Goal: Task Accomplishment & Management: Manage account settings

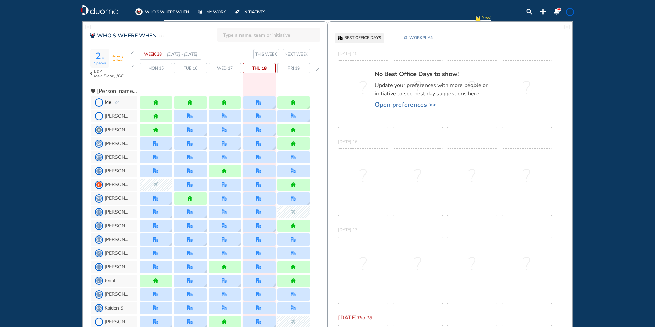
click at [210, 54] on img "forward week" at bounding box center [208, 53] width 3 height 5
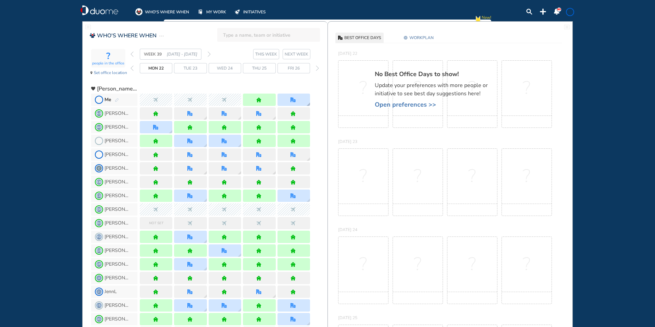
click at [295, 101] on img "office" at bounding box center [292, 99] width 5 height 5
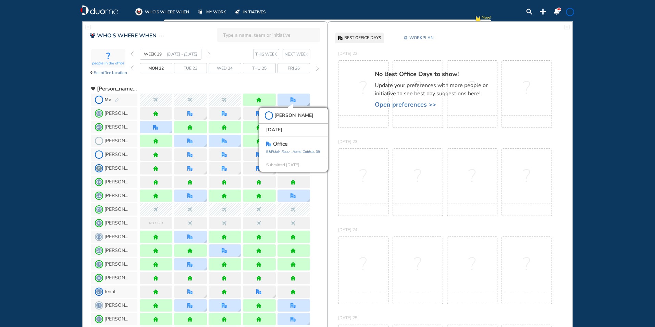
click at [295, 101] on img "office" at bounding box center [292, 99] width 5 height 5
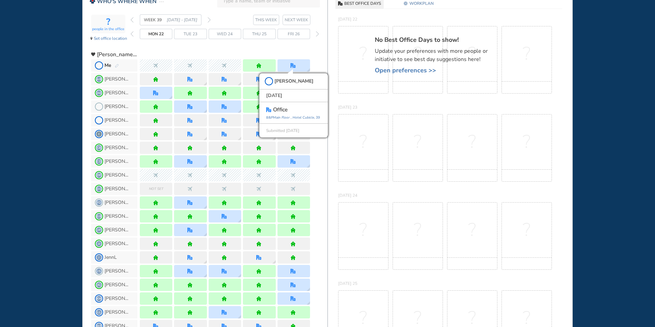
scroll to position [68, 0]
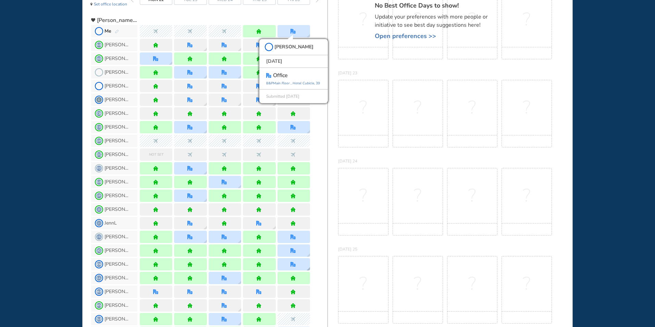
click at [295, 265] on img "office" at bounding box center [292, 264] width 5 height 5
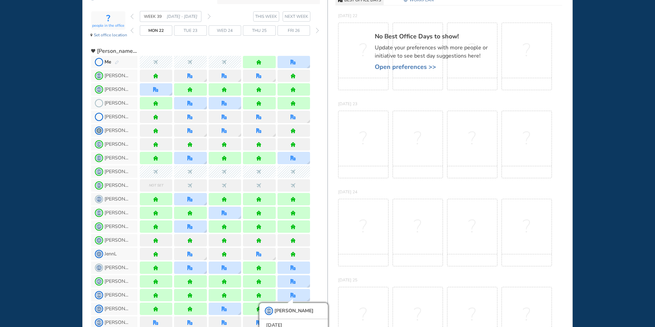
scroll to position [9, 0]
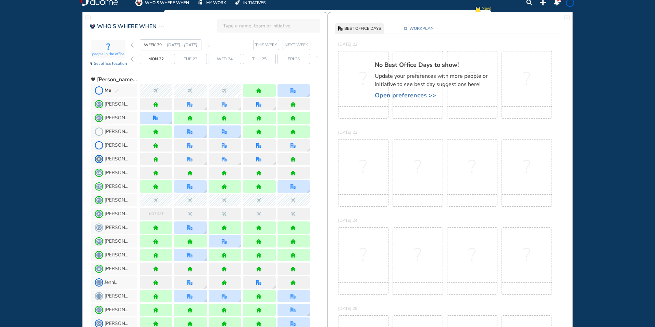
click at [118, 90] on img "pen-edit" at bounding box center [117, 91] width 4 height 4
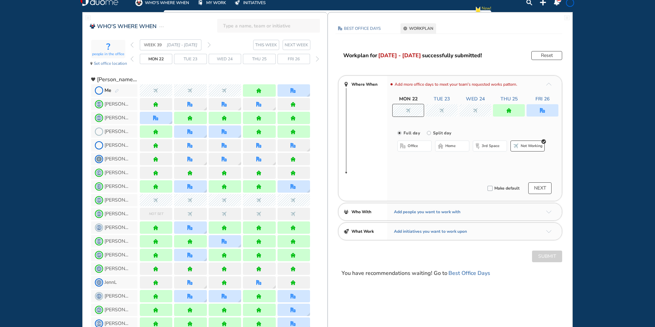
click at [537, 108] on div at bounding box center [542, 110] width 32 height 12
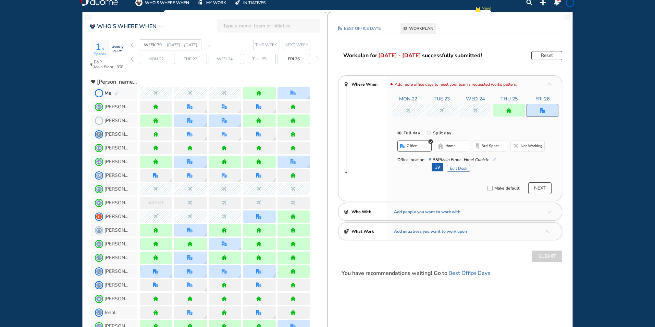
click at [458, 168] on button "Edit Desk" at bounding box center [458, 168] width 24 height 7
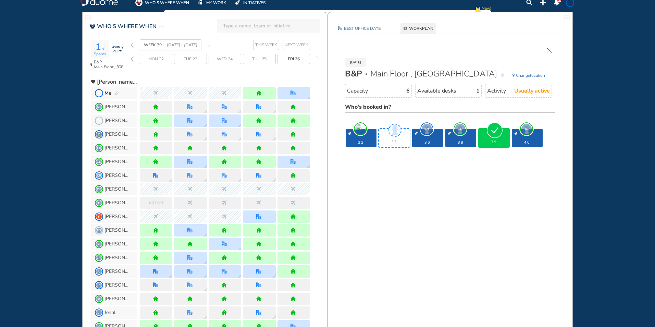
click at [210, 45] on img "forward week" at bounding box center [208, 44] width 3 height 5
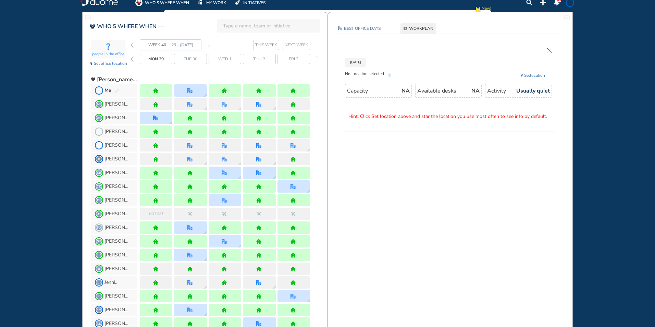
click at [116, 91] on img "pen-edit" at bounding box center [117, 91] width 4 height 4
click at [117, 90] on img "pen-edit" at bounding box center [117, 91] width 4 height 4
click at [180, 90] on div at bounding box center [190, 90] width 33 height 12
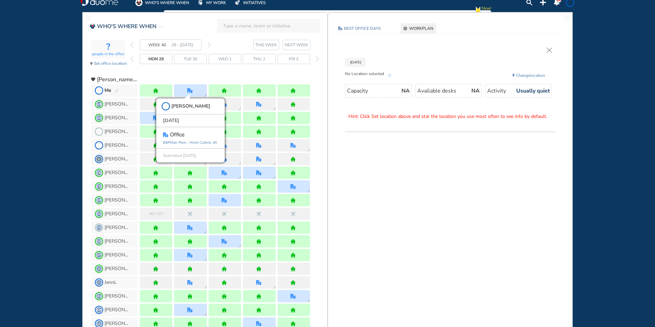
click at [551, 49] on img "cross-thin" at bounding box center [548, 50] width 5 height 5
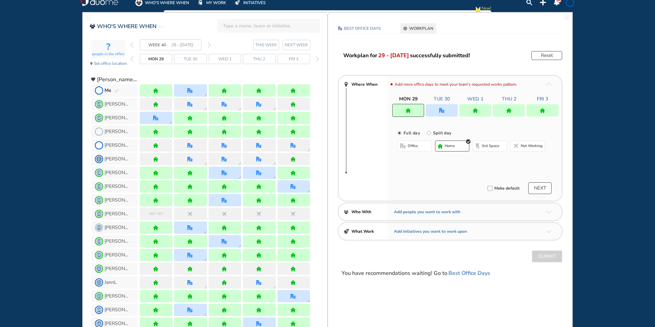
click at [438, 111] on div at bounding box center [442, 110] width 32 height 12
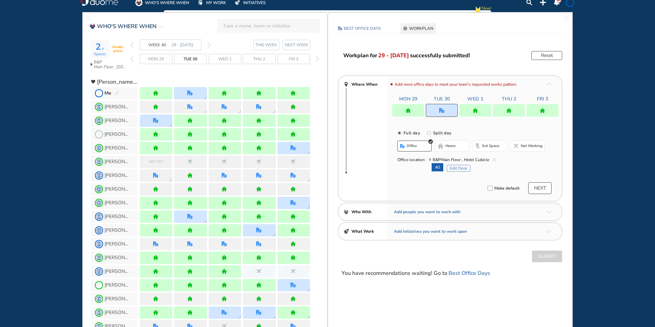
click at [458, 167] on button "Edit Desk" at bounding box center [458, 168] width 24 height 7
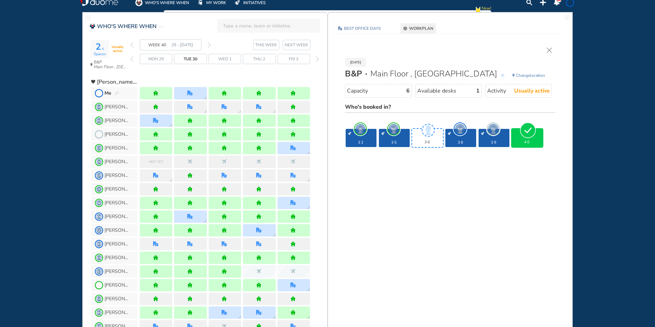
click at [550, 49] on img "cross-thin" at bounding box center [548, 50] width 5 height 5
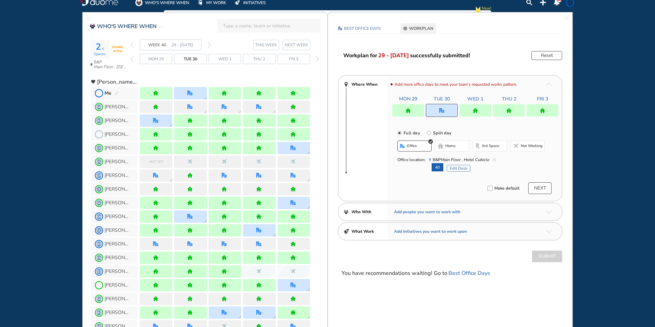
click at [210, 44] on img "forward week" at bounding box center [208, 44] width 3 height 5
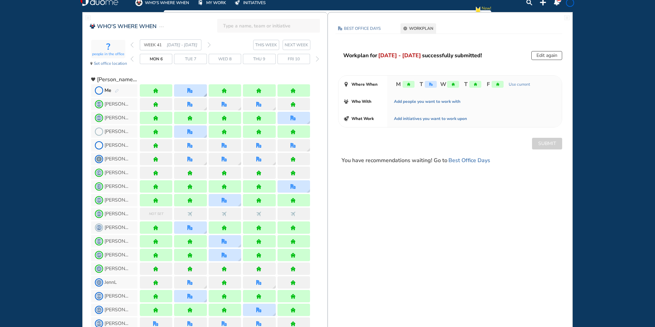
click at [192, 92] on img "office" at bounding box center [189, 90] width 5 height 5
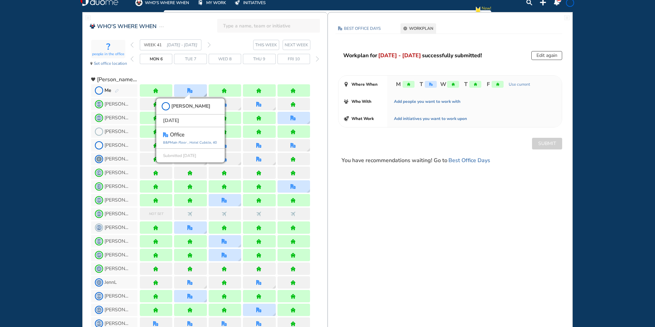
click at [185, 142] on icon "Main Floor ," at bounding box center [179, 142] width 18 height 5
click at [116, 90] on img "pen-edit" at bounding box center [117, 91] width 4 height 4
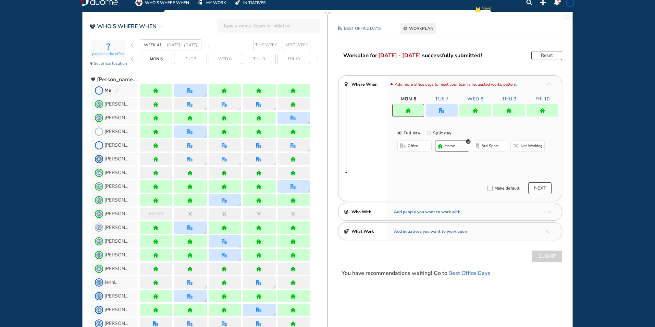
click at [440, 112] on img "office" at bounding box center [441, 110] width 5 height 5
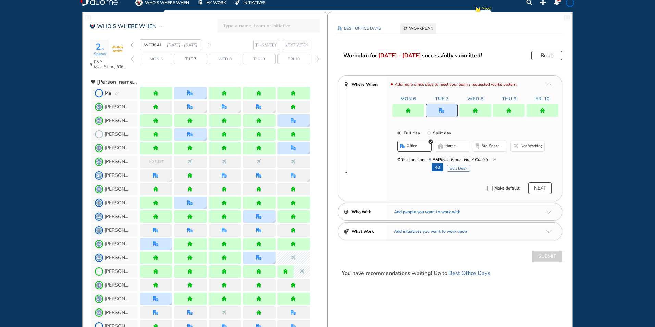
click at [461, 167] on button "Edit Desk" at bounding box center [458, 168] width 24 height 7
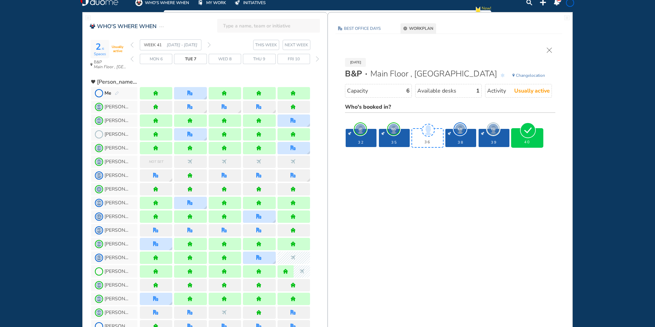
click at [548, 49] on img "cross-thin" at bounding box center [548, 50] width 5 height 5
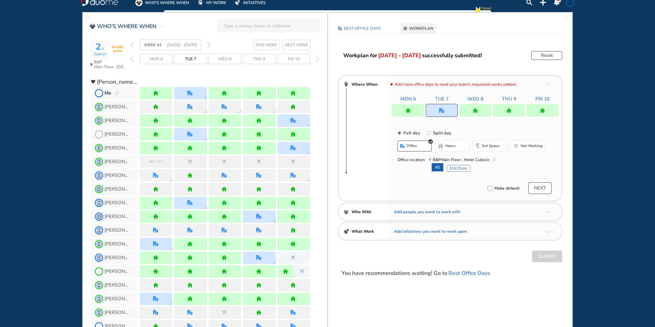
click at [206, 44] on div "WEEK 41 [DATE] - [DATE]" at bounding box center [170, 44] width 80 height 11
click at [211, 45] on section "WEEK 41 [DATE] - [DATE] THIS WEEK NEXT WEEK" at bounding box center [228, 44] width 197 height 11
click at [209, 45] on section "WEEK 41 [DATE] - [DATE] THIS WEEK NEXT WEEK" at bounding box center [228, 44] width 197 height 11
click at [207, 45] on img "forward week" at bounding box center [208, 44] width 3 height 5
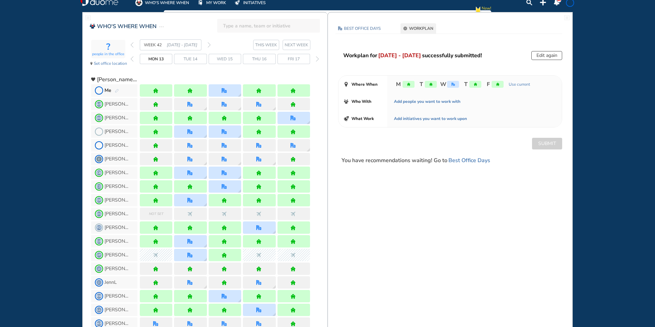
click at [116, 90] on img "pen-edit" at bounding box center [117, 91] width 4 height 4
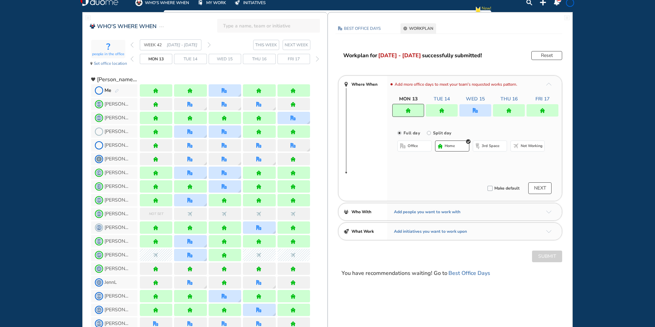
click at [478, 105] on div at bounding box center [475, 110] width 32 height 12
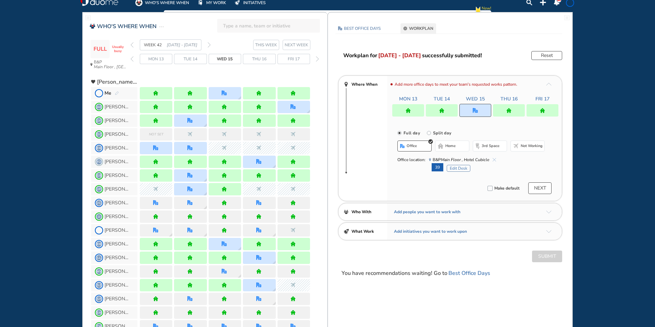
click at [476, 110] on img "office" at bounding box center [474, 110] width 5 height 5
click at [456, 168] on button "Edit Desk" at bounding box center [458, 168] width 24 height 7
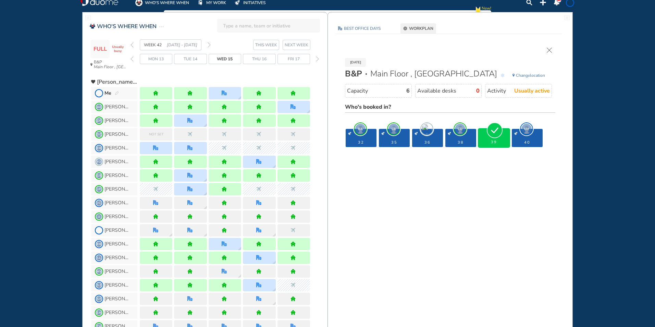
click at [549, 49] on img "cross-thin" at bounding box center [548, 50] width 5 height 5
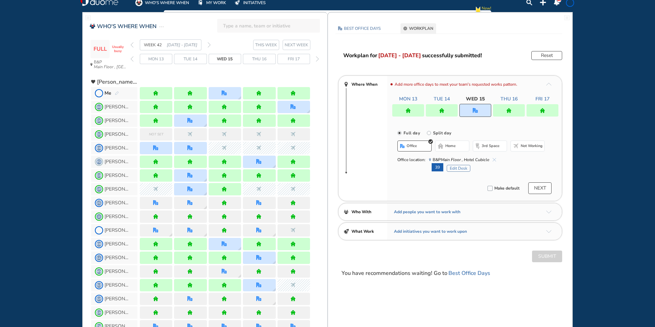
click at [209, 45] on img "forward week" at bounding box center [208, 44] width 3 height 5
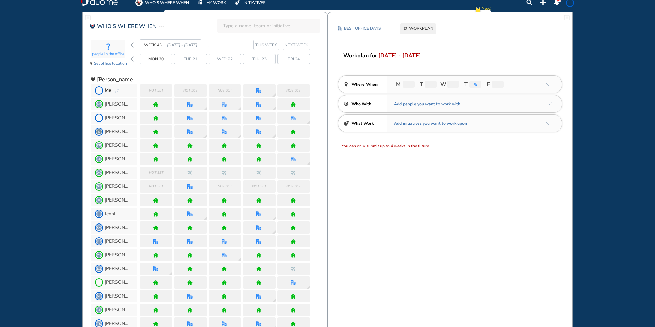
click at [571, 2] on span at bounding box center [569, 2] width 5 height 5
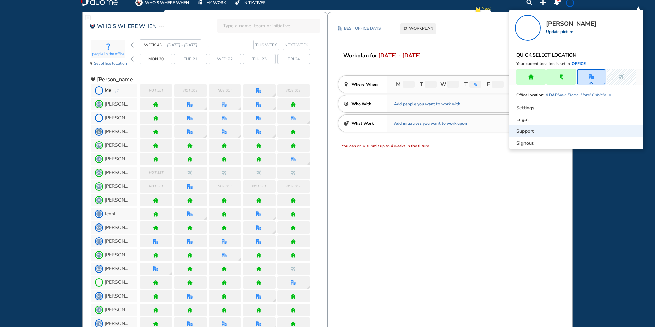
click at [515, 137] on div "Support" at bounding box center [576, 131] width 134 height 12
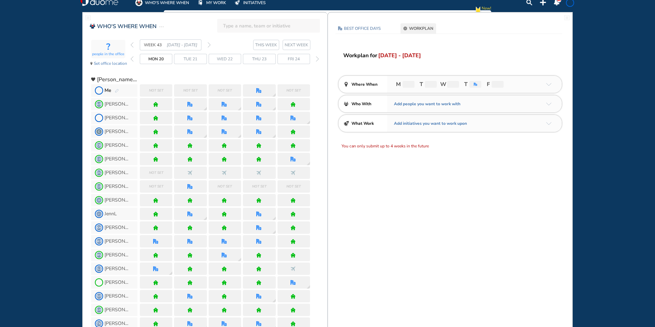
click at [567, 3] on span at bounding box center [569, 2] width 5 height 5
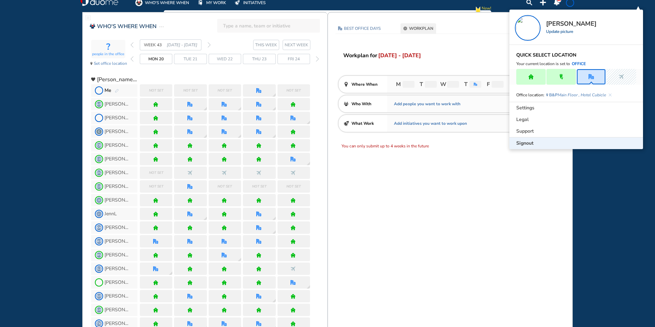
click at [515, 144] on div "Signout" at bounding box center [576, 143] width 134 height 12
